Goal: Transaction & Acquisition: Purchase product/service

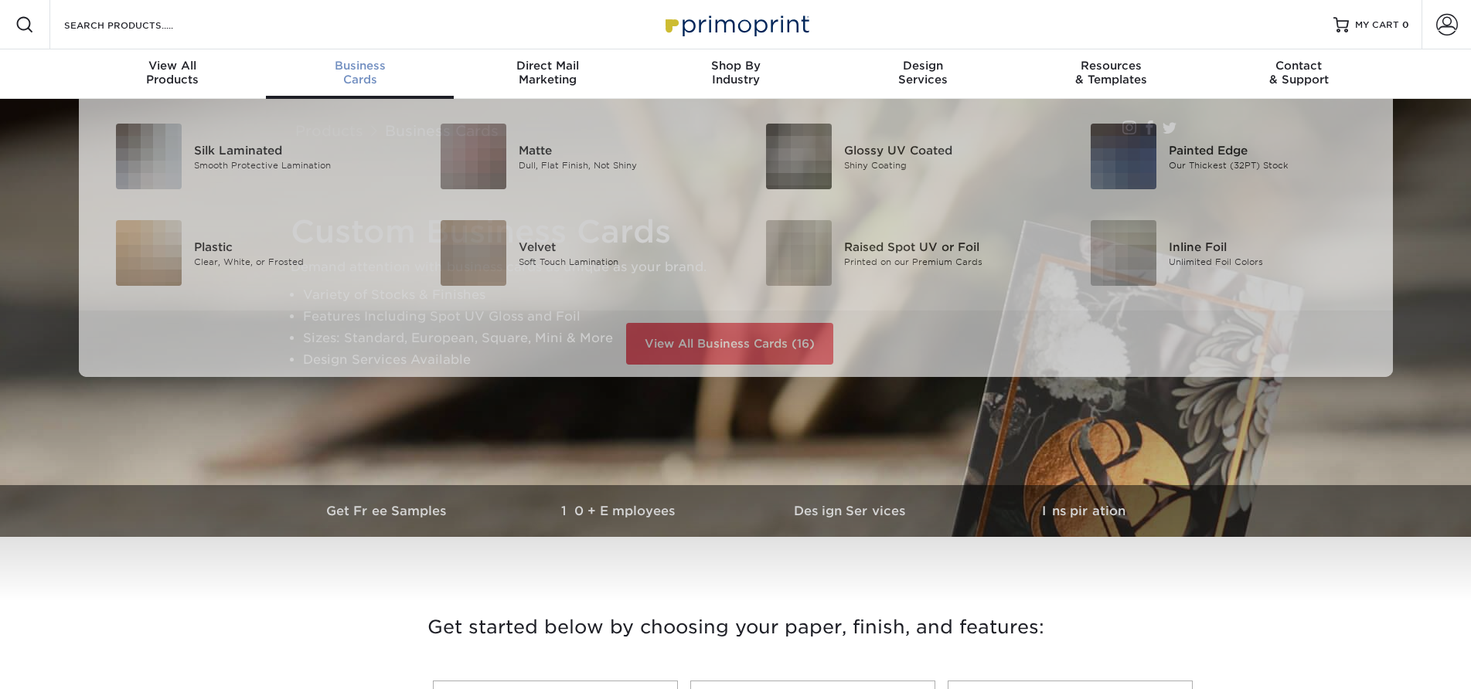
click at [362, 76] on div "Business Cards" at bounding box center [360, 73] width 188 height 28
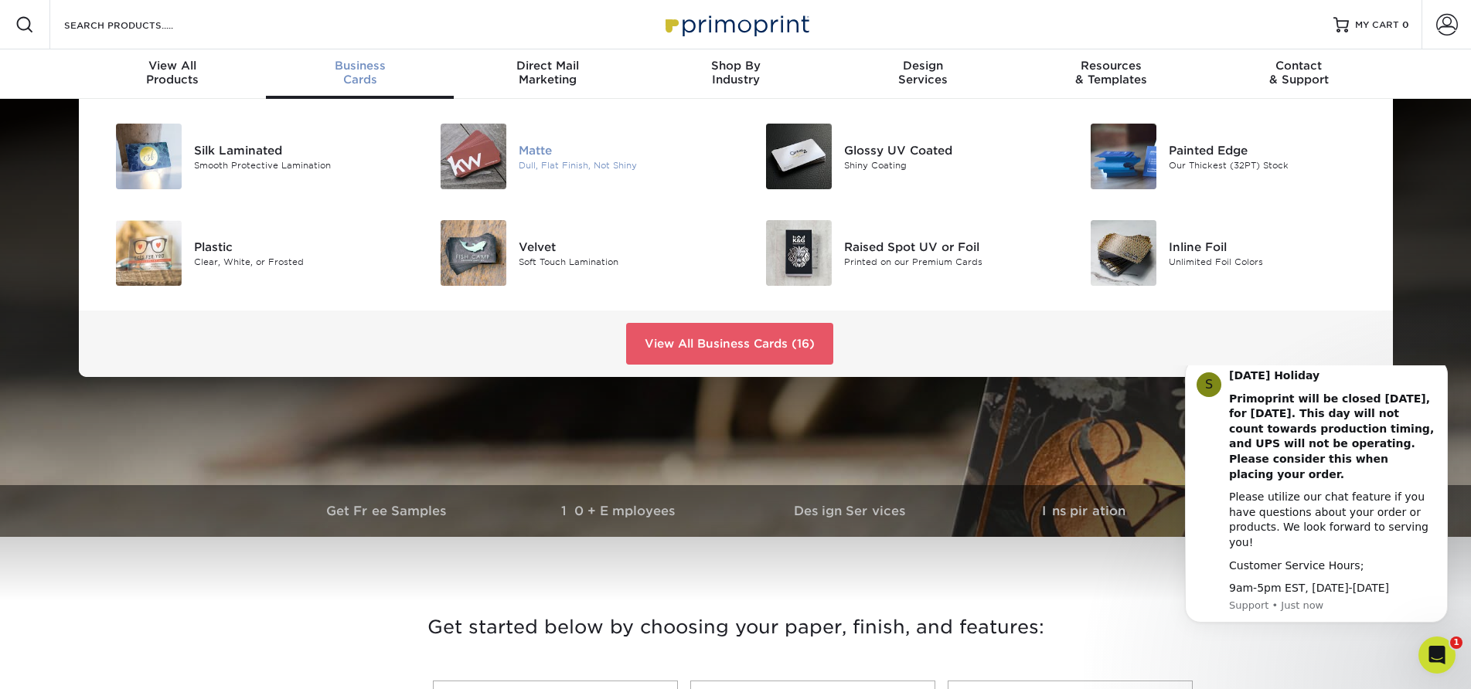
click at [532, 155] on div "Matte" at bounding box center [621, 149] width 205 height 17
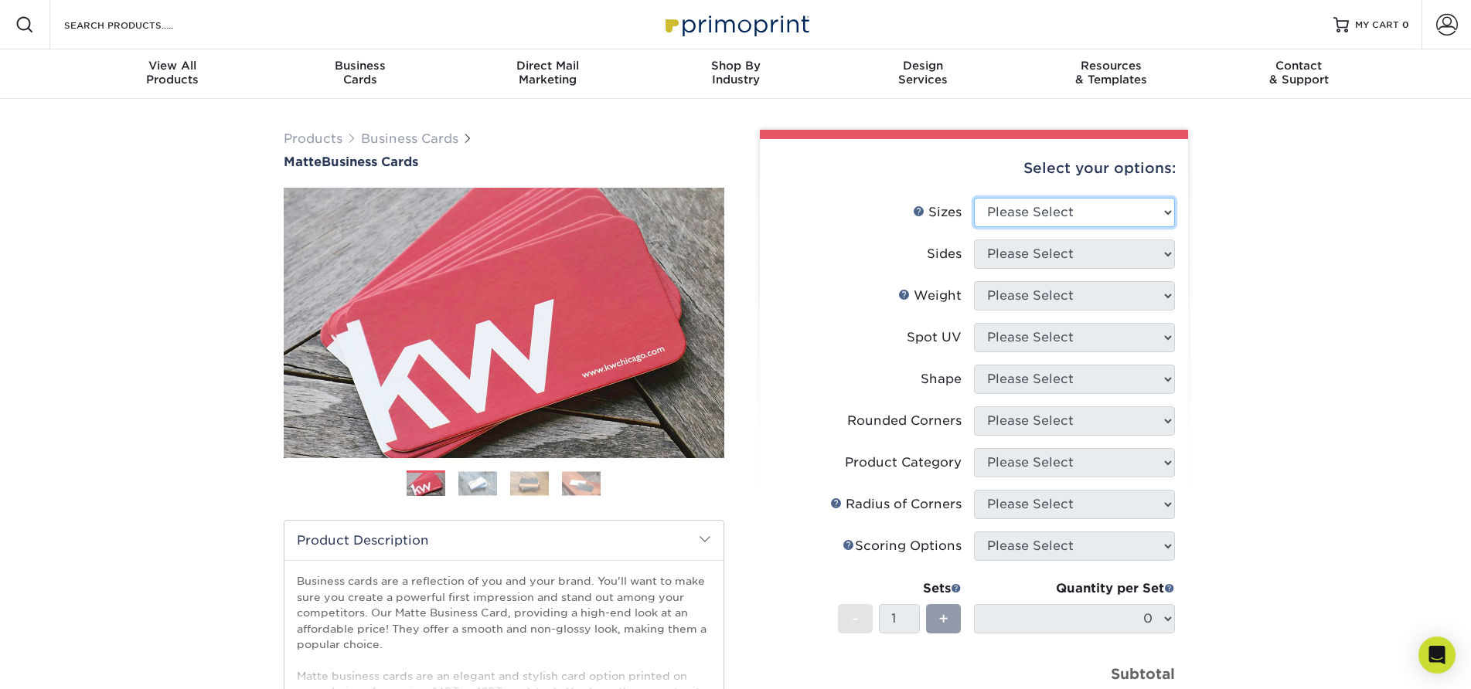
click at [1163, 216] on select "Please Select 1.5" x 3.5" - Mini 1.75" x 3.5" - Mini 2" x 2" - Square 2" x 3" -…" at bounding box center [1074, 212] width 201 height 29
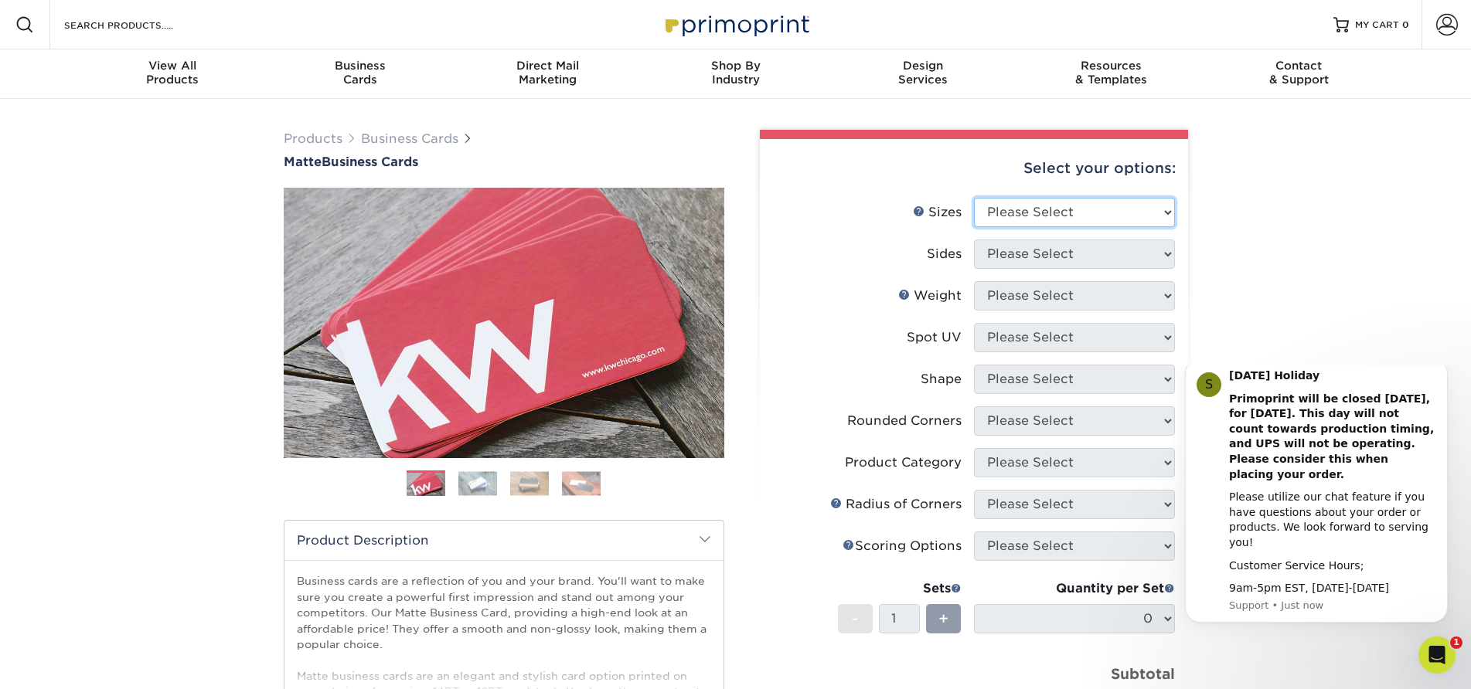
click at [1165, 213] on select "Please Select 1.5" x 3.5" - Mini 1.75" x 3.5" - Mini 2" x 2" - Square 2" x 3" -…" at bounding box center [1074, 212] width 201 height 29
select select "2.00x3.50"
click at [974, 198] on select "Please Select 1.5" x 3.5" - Mini 1.75" x 3.5" - Mini 2" x 2" - Square 2" x 3" -…" at bounding box center [1074, 212] width 201 height 29
click at [1168, 253] on select "Please Select Print Both Sides Print Front Only" at bounding box center [1074, 254] width 201 height 29
select select "13abbda7-1d64-4f25-8bb2-c179b224825d"
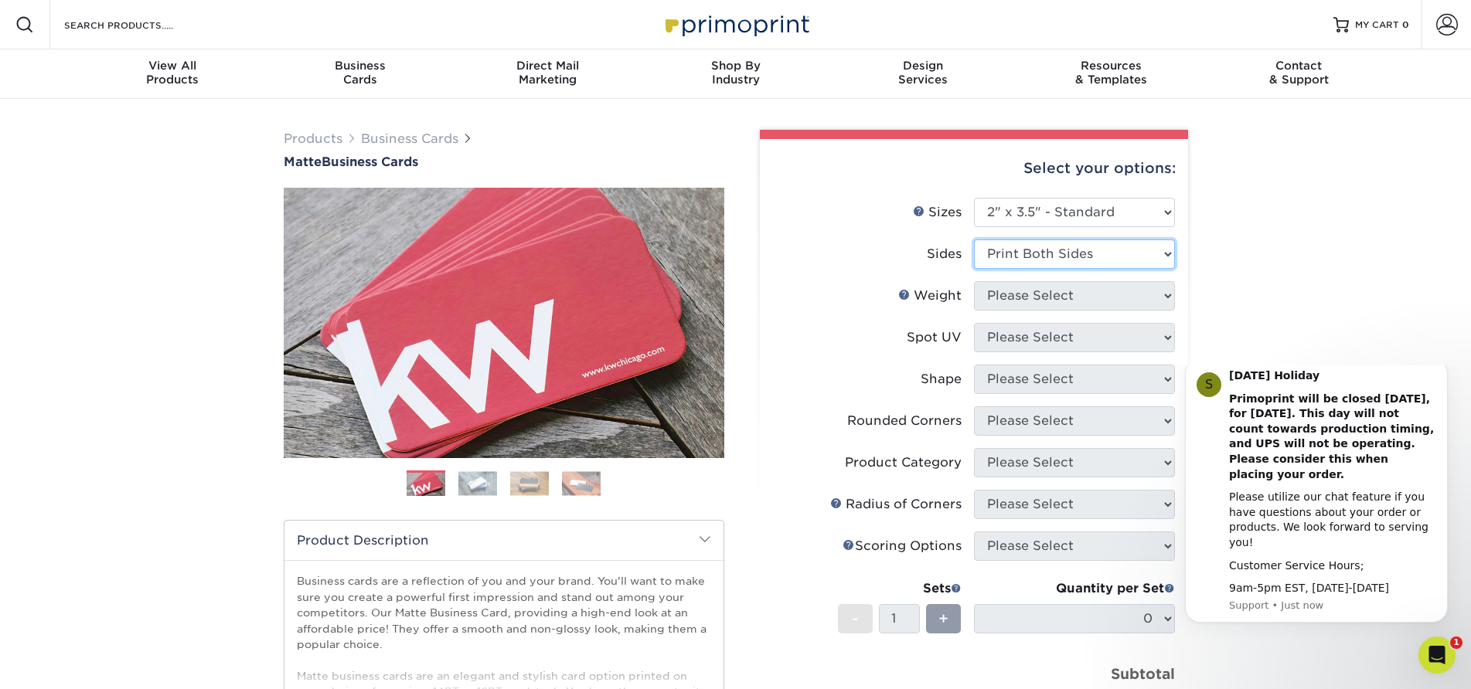
click at [974, 240] on select "Please Select Print Both Sides Print Front Only" at bounding box center [1074, 254] width 201 height 29
click at [1170, 298] on select "Please Select 16PT 14PT" at bounding box center [1074, 295] width 201 height 29
click at [1166, 297] on select "Please Select 16PT 14PT" at bounding box center [1074, 295] width 201 height 29
select select "16PT"
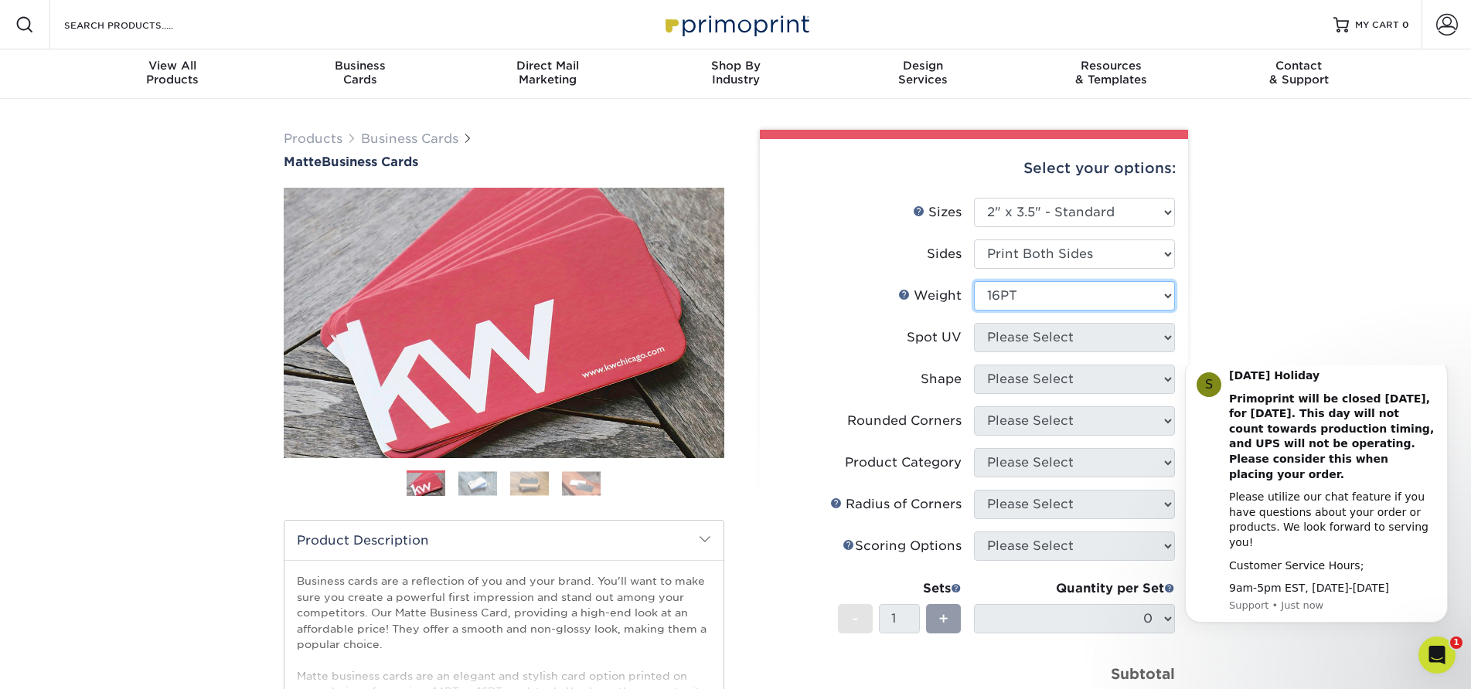
click at [974, 281] on select "Please Select 16PT 14PT" at bounding box center [1074, 295] width 201 height 29
click at [1162, 339] on select "Please Select No Spot UV Front and Back (Both Sides) Front Only Back Only" at bounding box center [1074, 337] width 201 height 29
select select "0"
click at [974, 323] on select "Please Select No Spot UV Front and Back (Both Sides) Front Only Back Only" at bounding box center [1074, 337] width 201 height 29
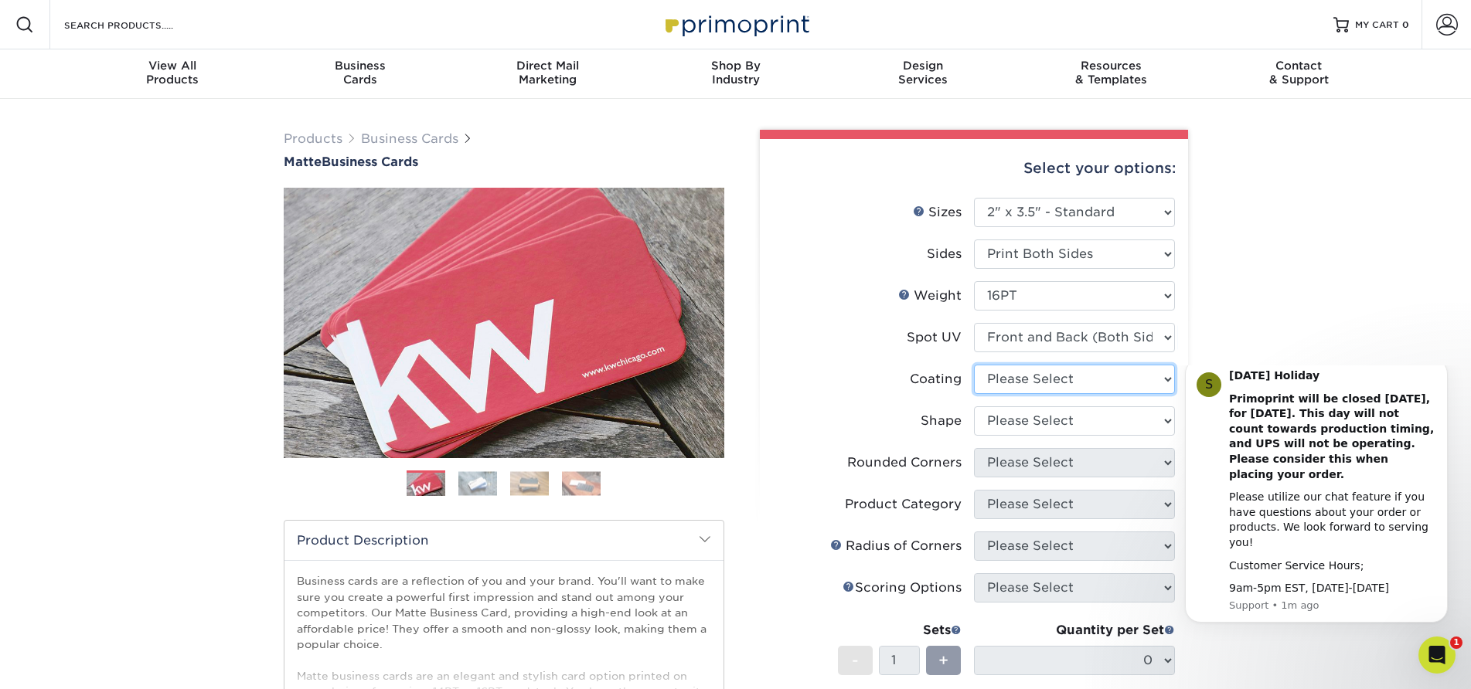
click at [1160, 378] on select at bounding box center [1074, 379] width 201 height 29
select select "121bb7b5-3b4d-429f-bd8d-bbf80e953313"
click at [974, 365] on select at bounding box center [1074, 379] width 201 height 29
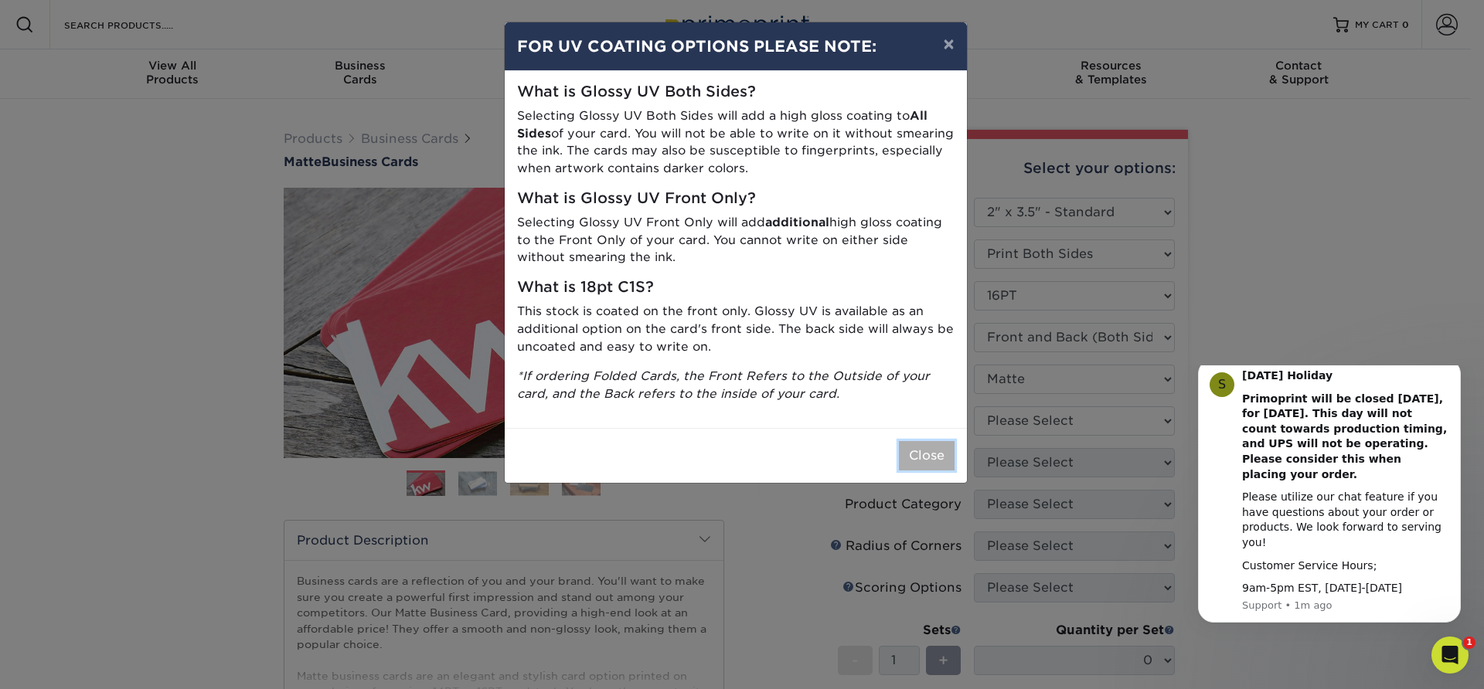
click at [923, 454] on button "Close" at bounding box center [927, 455] width 56 height 29
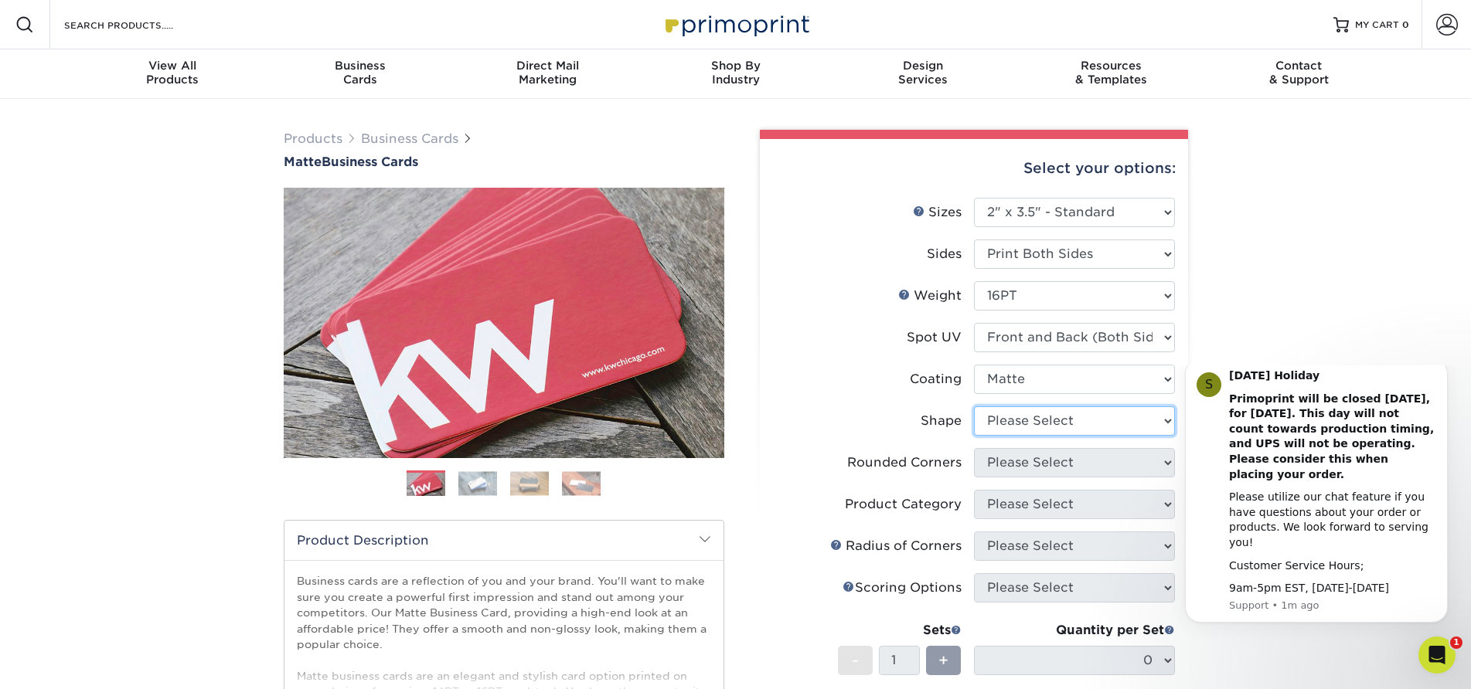
click at [1157, 421] on select "Please Select Standard" at bounding box center [1074, 420] width 201 height 29
click at [1165, 420] on select "Please Select Standard" at bounding box center [1074, 420] width 201 height 29
select select "standard"
click at [974, 406] on select "Please Select Standard" at bounding box center [1074, 420] width 201 height 29
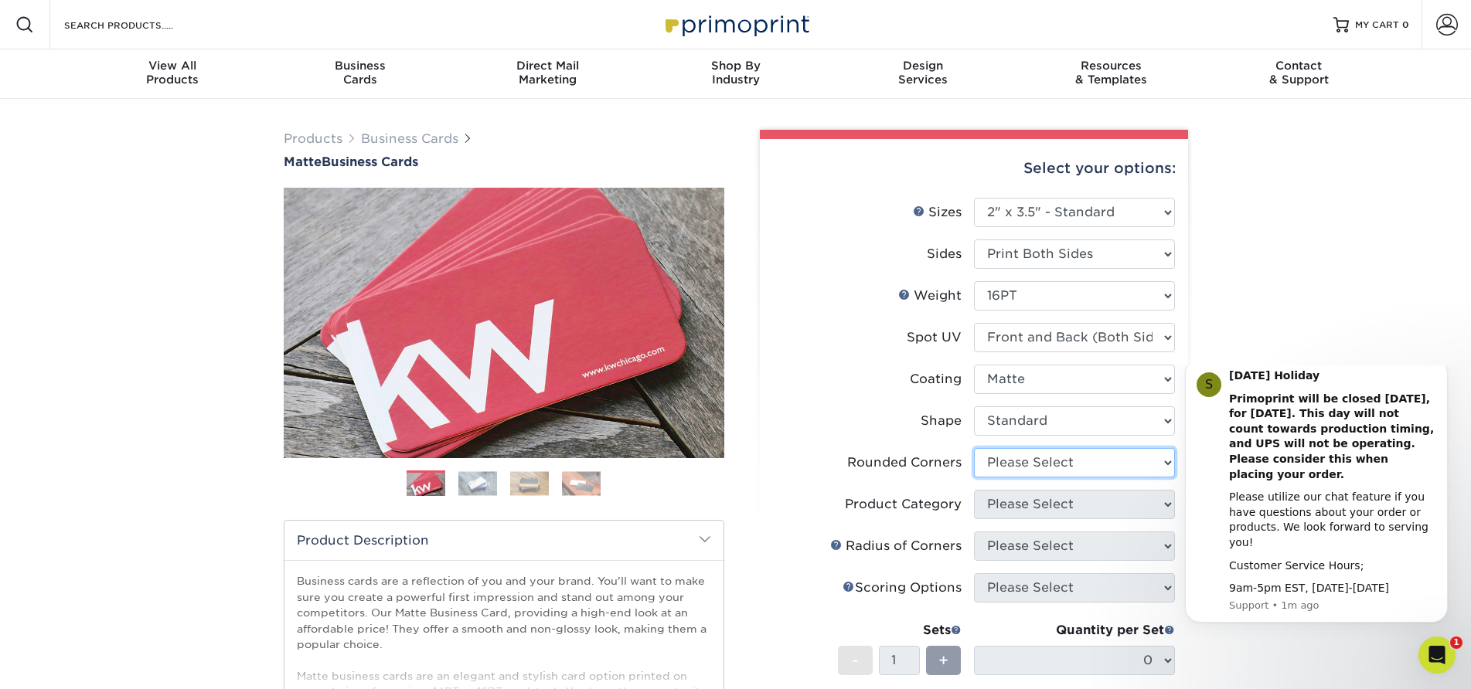
click at [1161, 458] on select "Please Select Yes - Round 2 Corners Yes - Round 4 Corners No" at bounding box center [1074, 462] width 201 height 29
select select "7672df9e-0e0a-464d-8e1f-920c575e4da3"
click at [974, 448] on select "Please Select Yes - Round 2 Corners Yes - Round 4 Corners No" at bounding box center [1074, 462] width 201 height 29
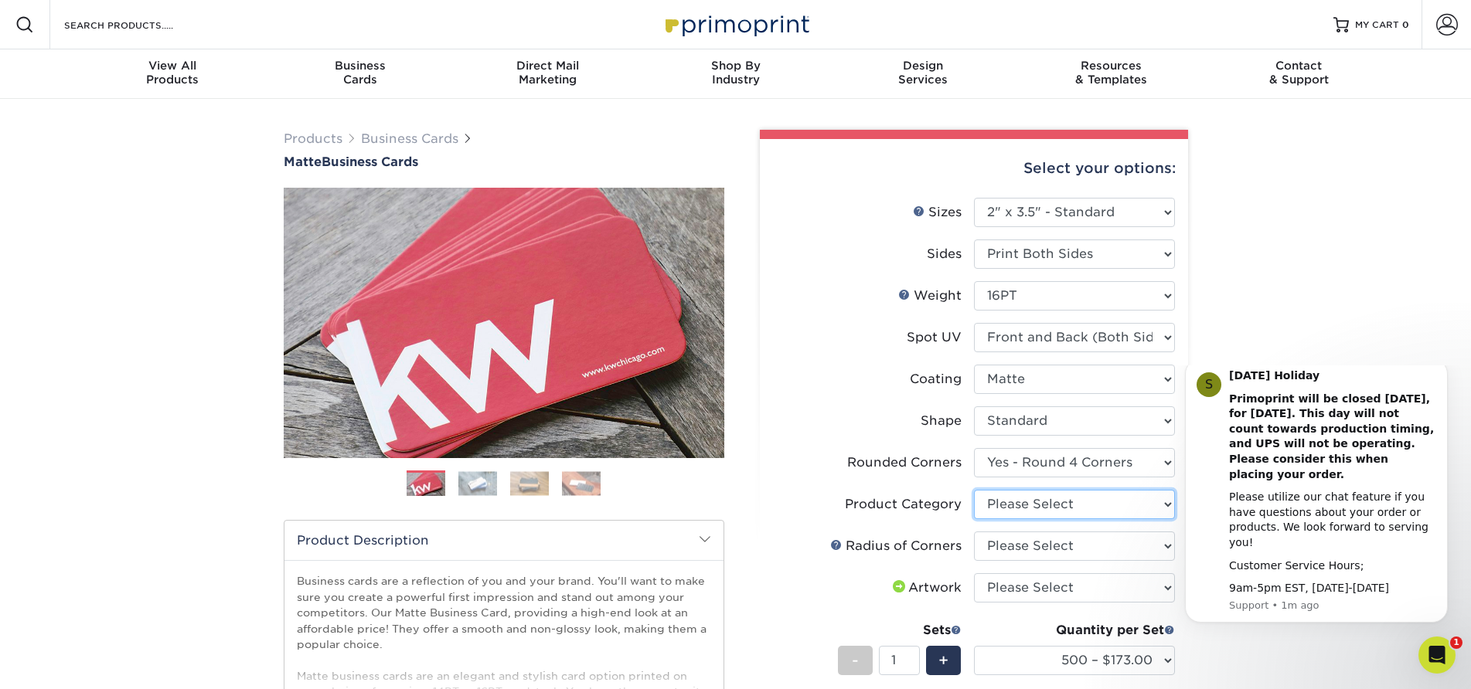
click at [1168, 505] on select "Please Select Business Cards" at bounding box center [1074, 504] width 201 height 29
select select "3b5148f1-0588-4f88-a218-97bcfdce65c1"
click at [974, 490] on select "Please Select Business Cards" at bounding box center [1074, 504] width 201 height 29
click at [1162, 546] on select "Please Select Rounded 1/8" Rounded 1/4"" at bounding box center [1074, 546] width 201 height 29
click at [1280, 313] on div "Products Business Cards Matte Business Cards Previous Next 100 $ 9" at bounding box center [735, 564] width 1471 height 931
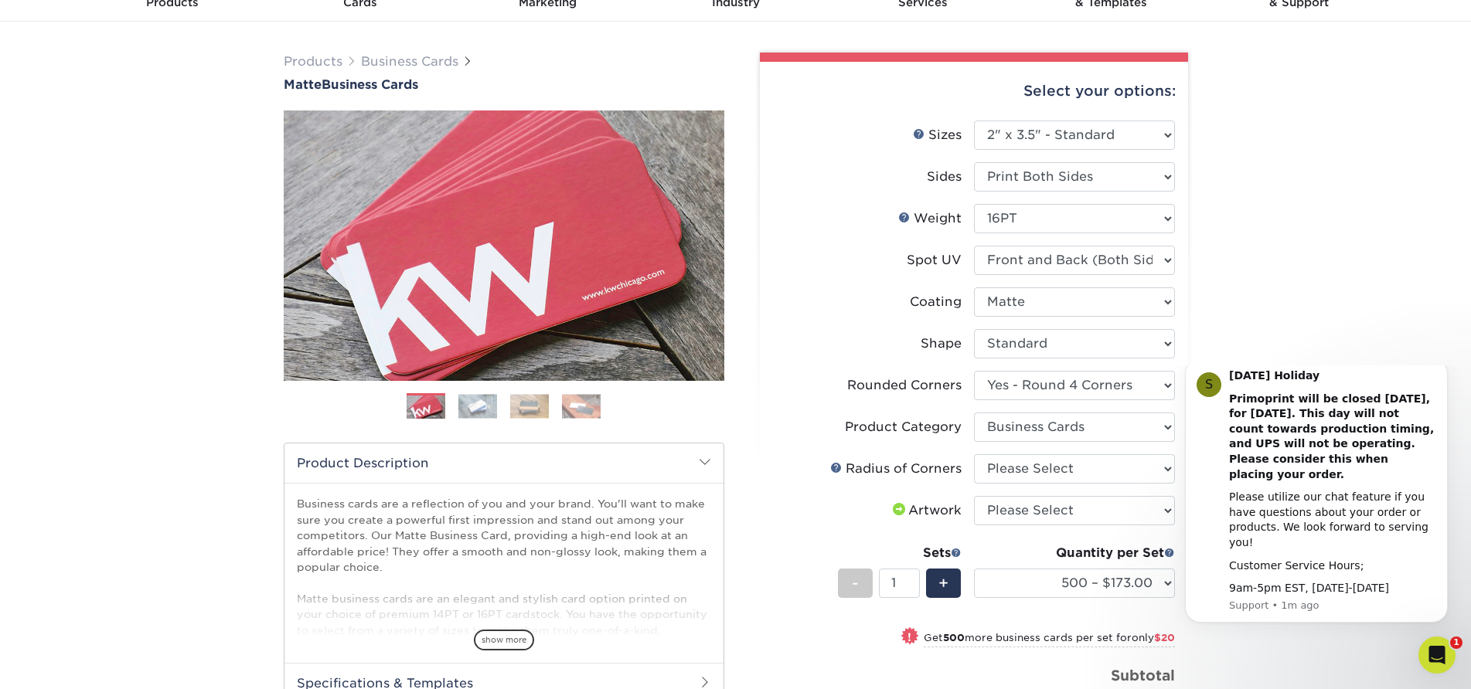
scroll to position [155, 0]
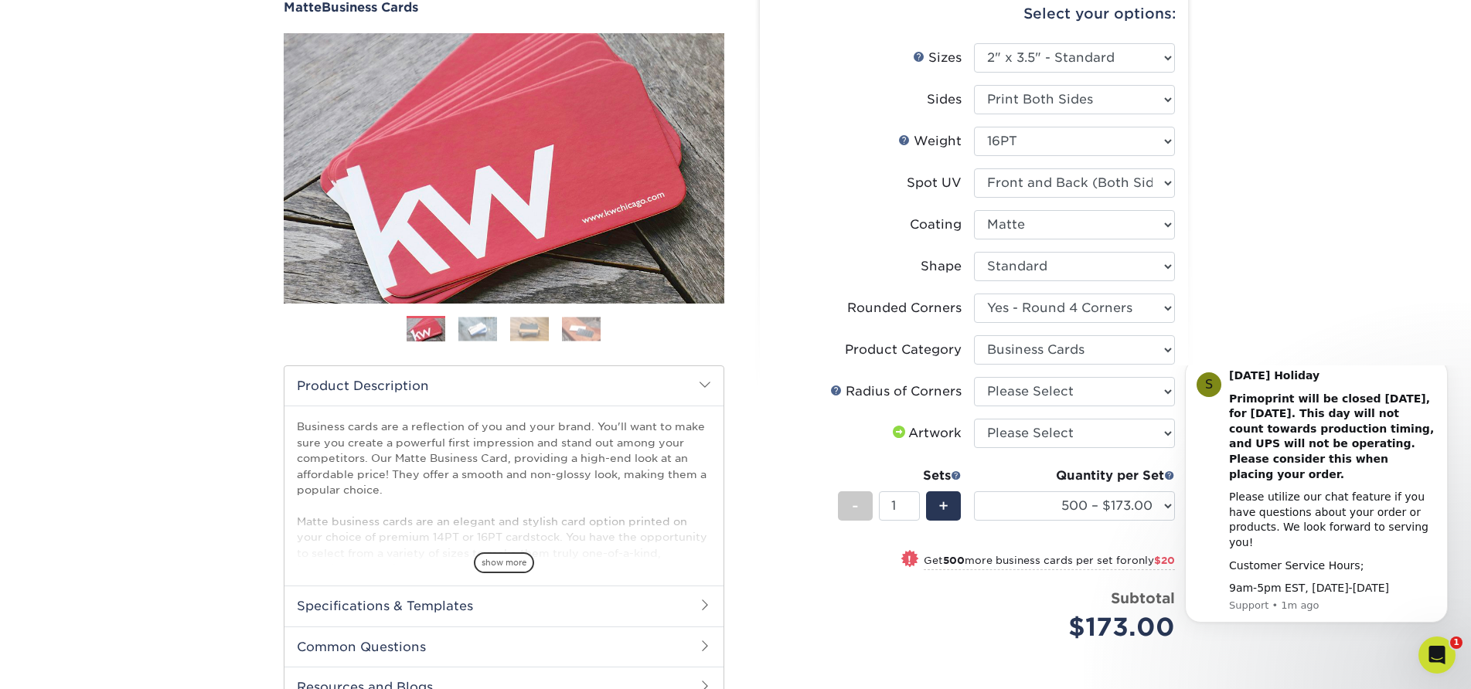
click html "S Labor Day Holiday Primoprint will be closed Monday, September 1st, for Labor …"
click at [1166, 393] on select "Please Select Rounded 1/8" Rounded 1/4"" at bounding box center [1074, 391] width 201 height 29
select select "479fbfe7-6a0c-4895-8c9a-81739b7486c9"
click at [974, 377] on select "Please Select Rounded 1/8" Rounded 1/4"" at bounding box center [1074, 391] width 201 height 29
click at [1162, 435] on select "Please Select I will upload files I need a design - $100" at bounding box center [1074, 433] width 201 height 29
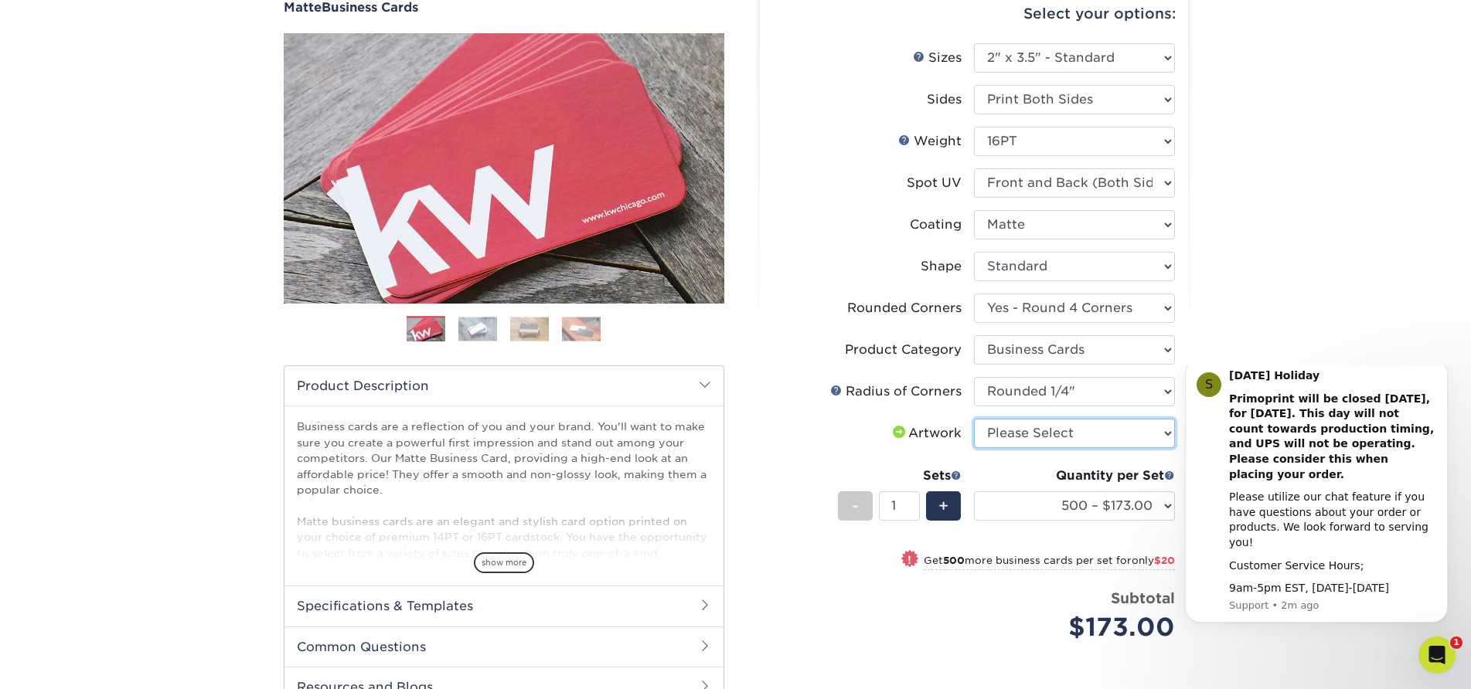
select select "upload"
click at [974, 419] on select "Please Select I will upload files I need a design - $100" at bounding box center [1074, 433] width 201 height 29
click at [938, 507] on span "+" at bounding box center [943, 506] width 10 height 23
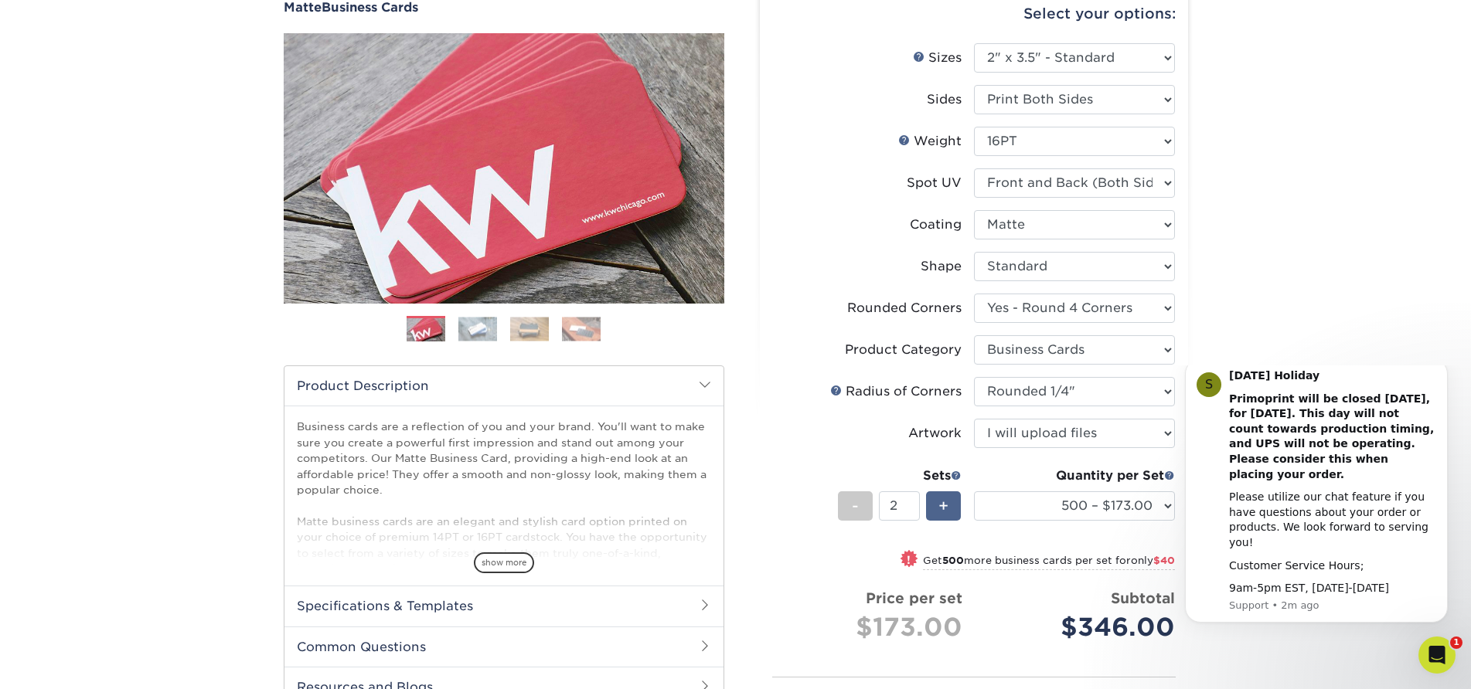
click at [938, 507] on span "+" at bounding box center [943, 506] width 10 height 23
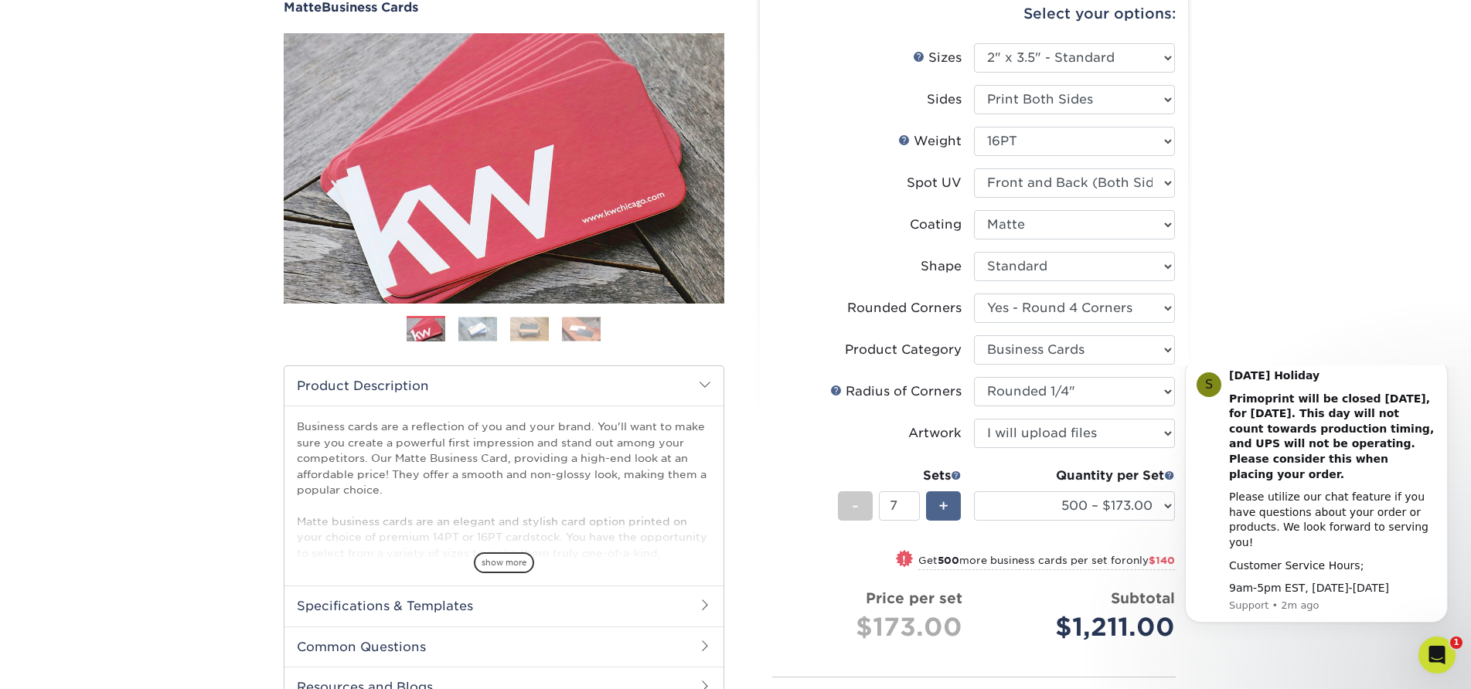
click at [938, 507] on span "+" at bounding box center [943, 506] width 10 height 23
click at [866, 505] on div "-" at bounding box center [855, 505] width 35 height 29
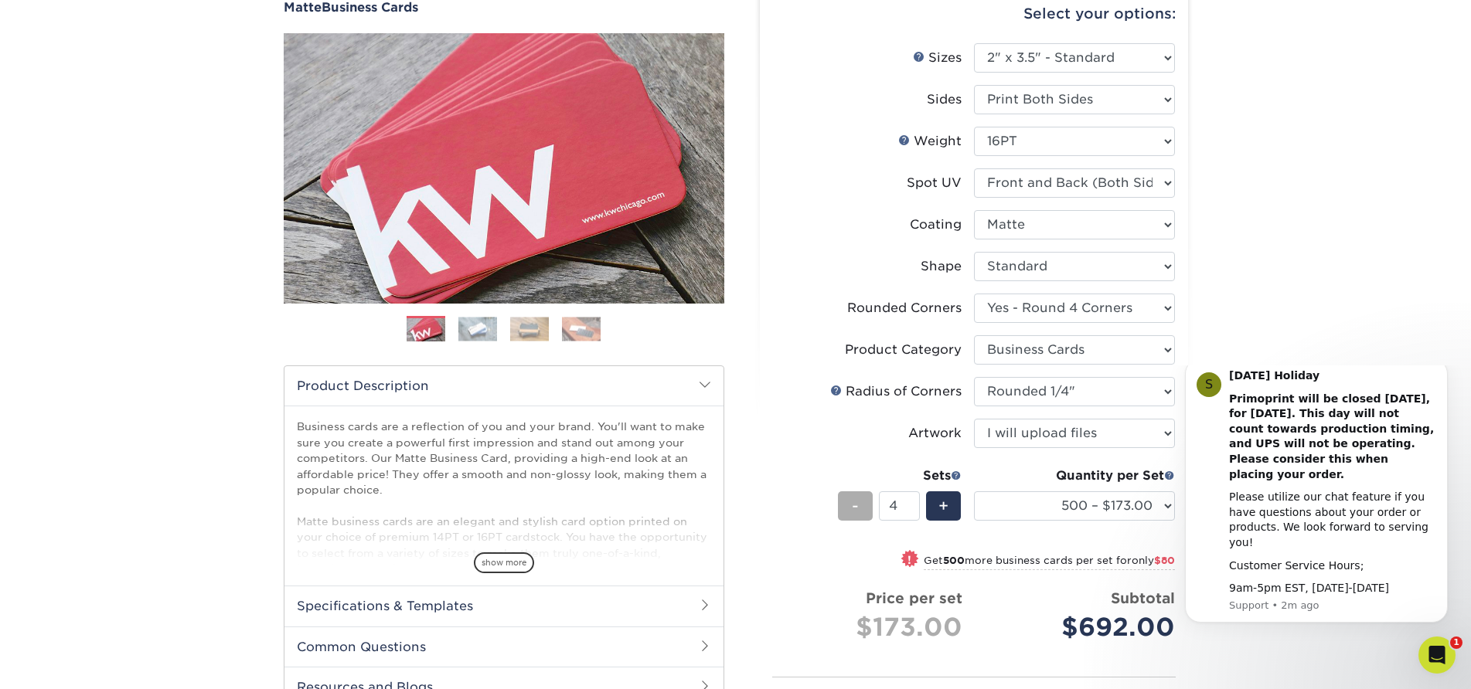
click at [866, 505] on div "-" at bounding box center [855, 505] width 35 height 29
type input "1"
click at [1288, 282] on div "Products Business Cards Matte Business Cards Previous Next 100 $ 9" at bounding box center [735, 409] width 1471 height 931
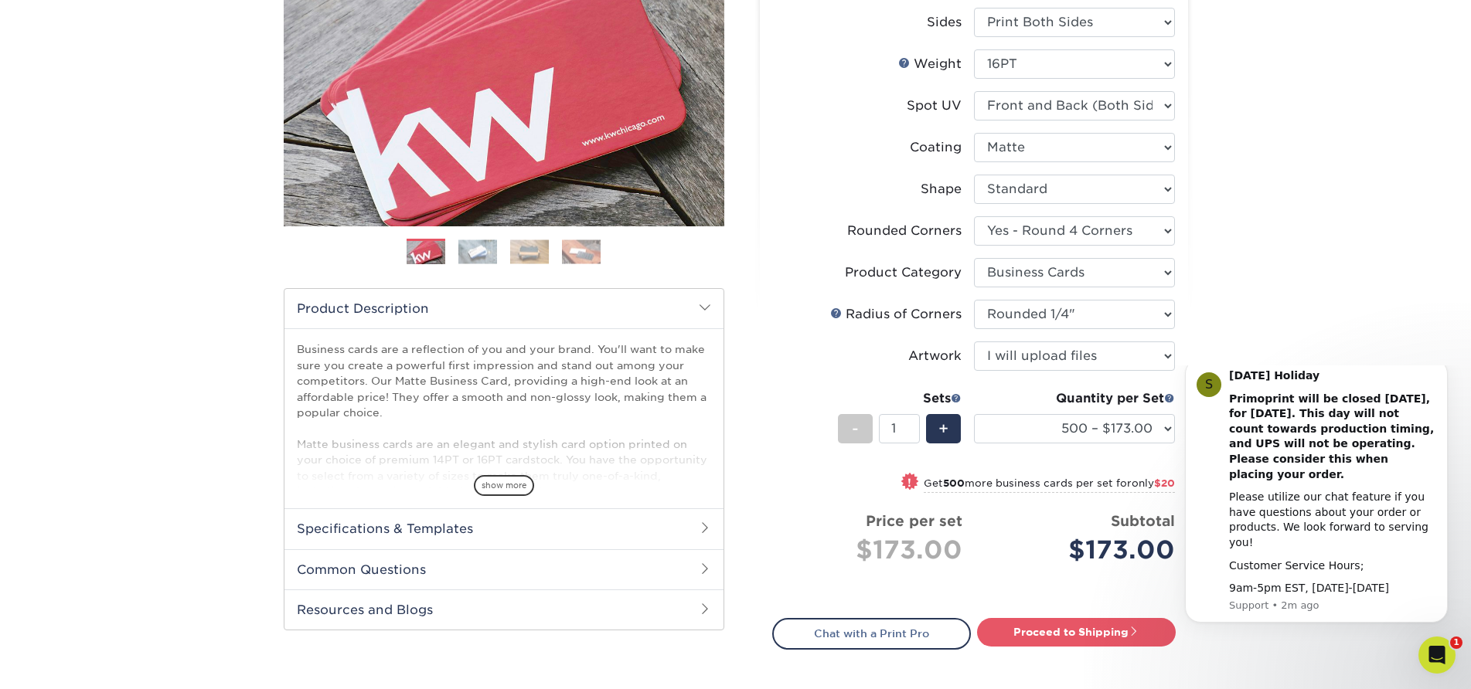
scroll to position [541, 0]
